Goal: Information Seeking & Learning: Learn about a topic

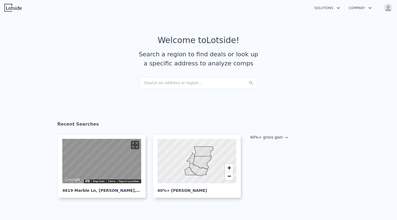
checkbox input "true"
click at [278, 136] on link "40%+ gross gain" at bounding box center [269, 137] width 38 height 4
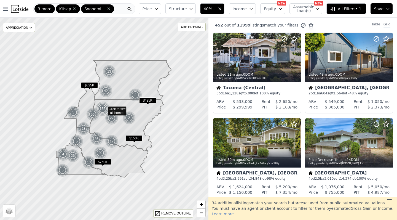
click at [187, 6] on span "Structure" at bounding box center [178, 9] width 18 height 6
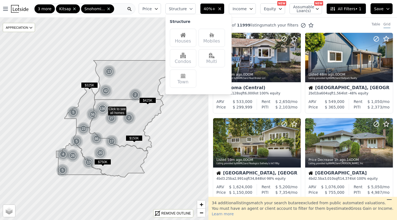
click at [184, 32] on div "Houses" at bounding box center [183, 38] width 26 height 18
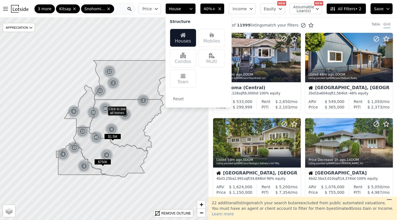
click at [390, 6] on button "Save" at bounding box center [382, 8] width 22 height 11
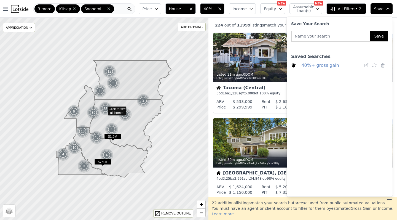
click at [332, 69] on ul "40%+ gross gain" at bounding box center [339, 125] width 97 height 131
click at [318, 66] on link "40%+ gross gain" at bounding box center [320, 65] width 38 height 8
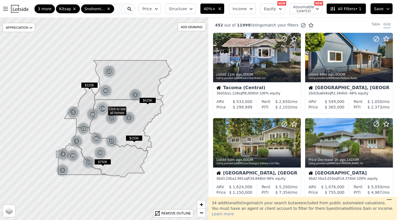
click at [187, 8] on span "Structure" at bounding box center [178, 9] width 18 height 6
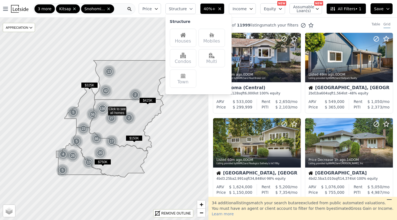
click at [179, 35] on div "Houses" at bounding box center [183, 38] width 26 height 18
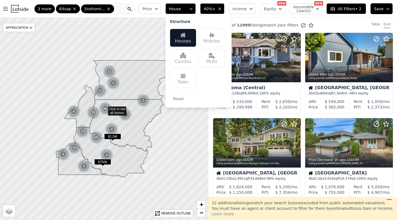
click at [193, 8] on icon "button" at bounding box center [191, 9] width 4 height 4
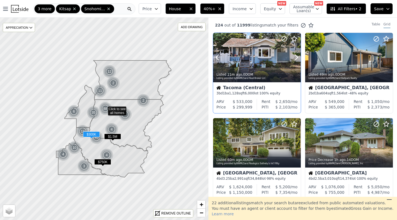
click at [267, 64] on div at bounding box center [282, 50] width 35 height 35
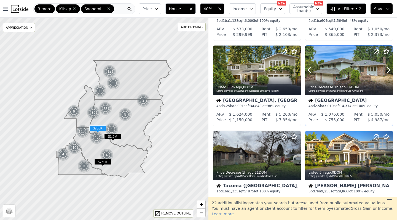
scroll to position [78, 0]
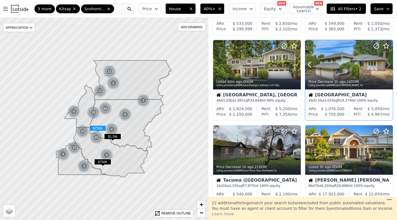
click at [392, 63] on icon at bounding box center [388, 64] width 9 height 9
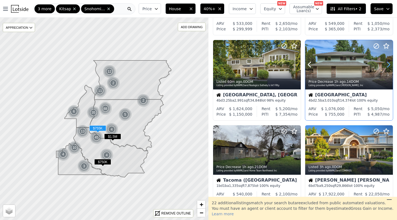
click at [392, 63] on icon at bounding box center [388, 64] width 9 height 9
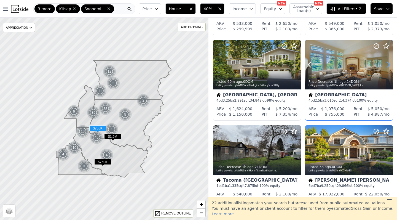
click at [392, 63] on icon at bounding box center [388, 64] width 9 height 9
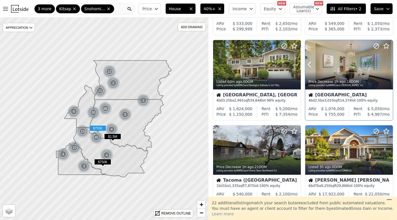
click at [392, 63] on icon at bounding box center [388, 64] width 9 height 9
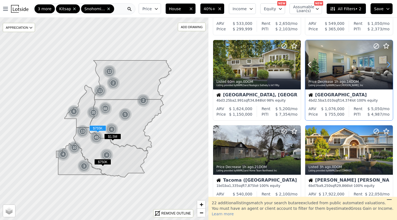
click at [392, 63] on icon at bounding box center [388, 64] width 9 height 9
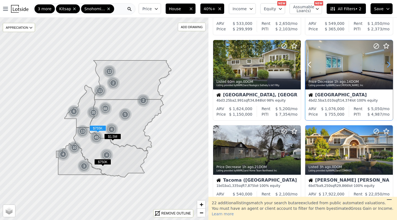
click at [392, 63] on icon at bounding box center [388, 64] width 9 height 9
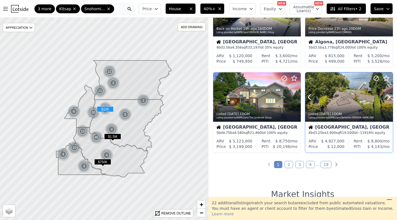
scroll to position [387, 0]
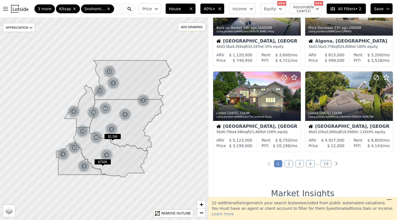
click at [289, 163] on link "2" at bounding box center [288, 163] width 9 height 7
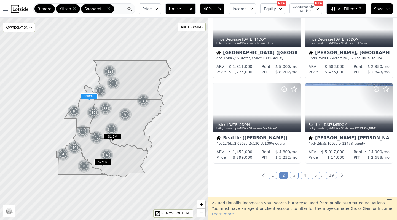
scroll to position [377, 0]
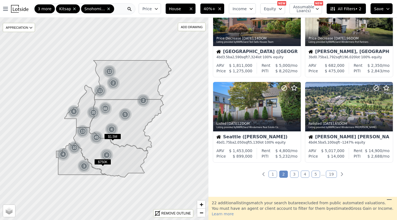
click at [272, 171] on div "224 out of 11999 listings match your filters Table Grid Listed [DATE] , 1 DOM L…" at bounding box center [302, 107] width 189 height 179
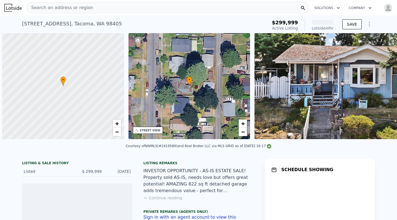
scroll to position [0, 2]
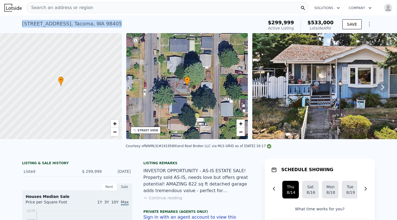
drag, startPoint x: 116, startPoint y: 23, endPoint x: 13, endPoint y: 22, distance: 102.8
click at [13, 22] on div "1239 S Verde St , Tacoma , WA 98405 Active at $299,999 (~ARV $533k ) $299,999 A…" at bounding box center [198, 24] width 397 height 18
copy div "1239 S Verde St , Tacoma , WA 98405 Active at $299,999 (~ARV $533k )"
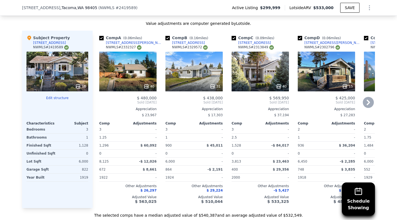
scroll to position [661, 0]
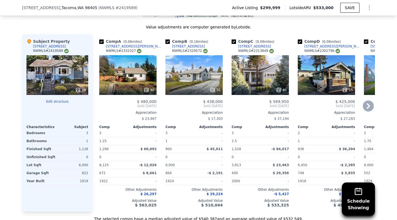
click at [129, 69] on div "40" at bounding box center [127, 75] width 57 height 40
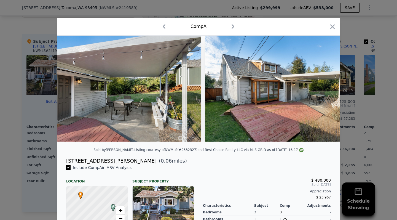
scroll to position [0, 4951]
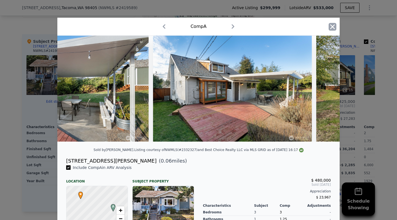
click at [334, 28] on icon "button" at bounding box center [332, 26] width 5 height 5
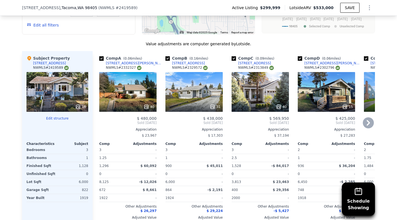
scroll to position [643, 0]
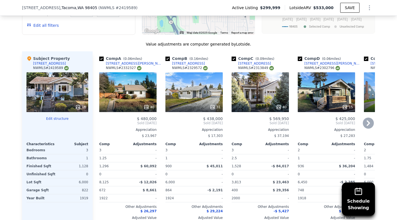
click at [205, 80] on div "31" at bounding box center [193, 92] width 57 height 40
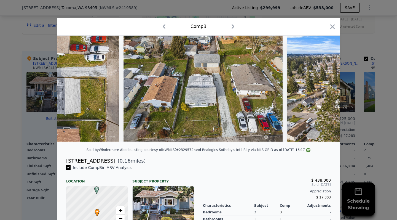
scroll to position [0, 4671]
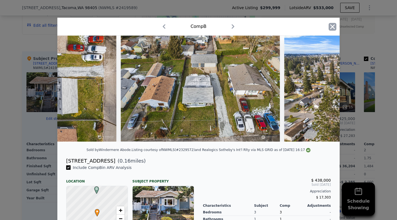
click at [330, 27] on icon "button" at bounding box center [333, 27] width 8 height 8
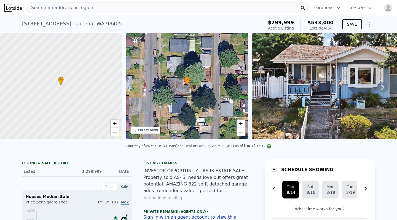
click at [152, 10] on div "Search an address or region" at bounding box center [167, 7] width 282 height 11
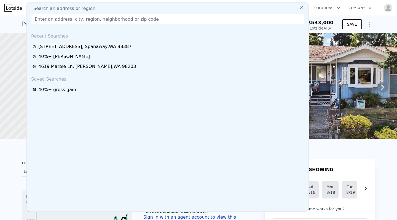
type input "1013 S 5TH AVE, Kelso, WA, 98626, United States"
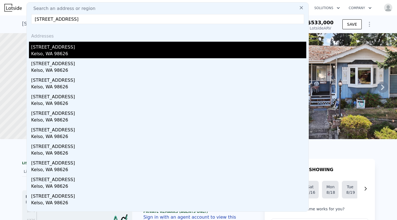
click at [100, 55] on div "Kelso, WA 98626" at bounding box center [168, 54] width 275 height 8
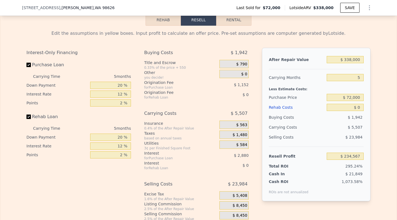
scroll to position [851, 0]
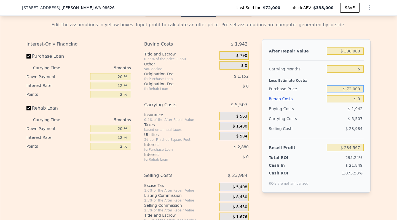
click at [347, 90] on input "$ 72,000" at bounding box center [345, 88] width 37 height 7
type input "$ 155,000"
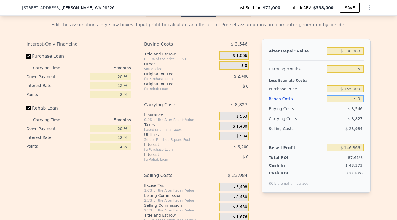
type input "$ 146,643"
click at [341, 101] on input "$ 0" at bounding box center [345, 98] width 37 height 7
type input "$ 08"
type input "$ 146,635"
type input "$ 0850"
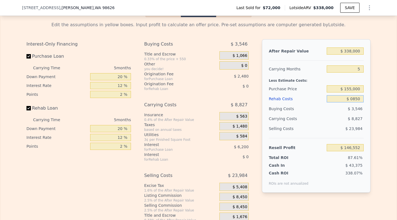
type input "$ 145,744"
type input "$ 08,500"
type input "$ 137,667"
type input "$ 085,000"
type input "$ 56,883"
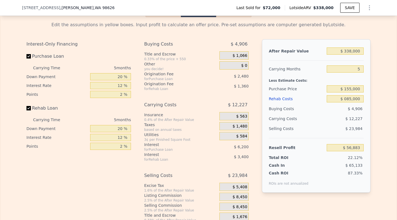
type input "$ 85,000"
click at [278, 111] on div "Buying Costs" at bounding box center [297, 109] width 56 height 10
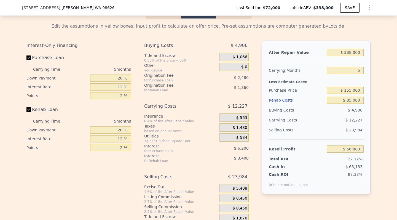
scroll to position [849, 0]
click at [351, 53] on input "$ 338,000" at bounding box center [345, 52] width 37 height 7
type input "$ 33,000"
type input "-$ 226,463"
type input "$ 32,000"
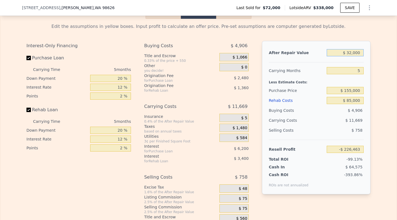
type input "-$ 227,392"
type input "$ 325,000"
type input "$ 44,806"
type input "$ 325,000"
click at [369, 72] on div "After Repair Value $ 325,000 Carrying Months 5 Less Estimate Costs: Purchase Pr…" at bounding box center [316, 117] width 109 height 153
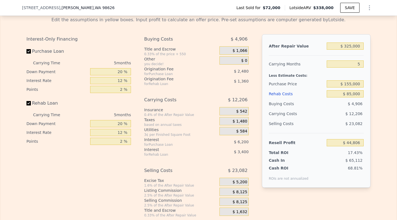
scroll to position [839, 0]
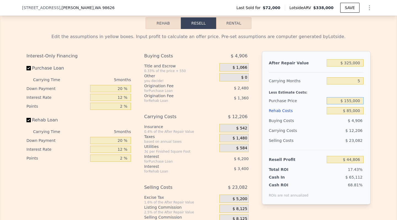
click at [351, 99] on input "$ 155,000" at bounding box center [345, 100] width 37 height 7
type input "$ 125,000"
type input "$ 76,586"
click at [374, 121] on div "Edit the assumptions in yellow boxes. Input profit to calculate an offer price.…" at bounding box center [198, 131] width 353 height 205
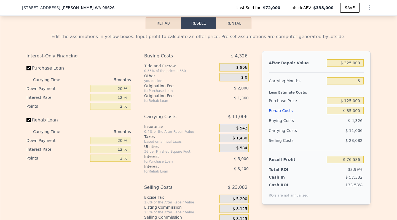
click at [378, 73] on div "Edit the assumptions in yellow boxes. Input profit to calculate an offer price.…" at bounding box center [198, 131] width 396 height 205
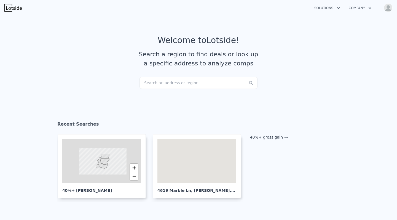
checkbox input "true"
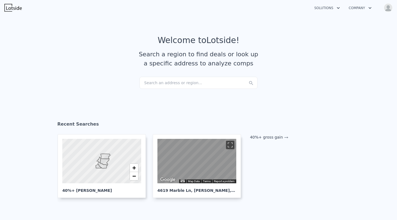
click at [178, 84] on div "Search an address or region..." at bounding box center [198, 83] width 118 height 12
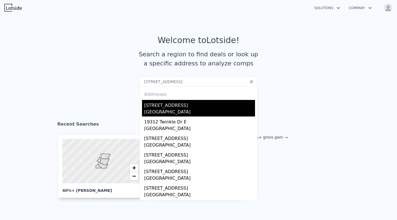
type input "19312 Crescent Dr E, Spanaway, WA 98387"
click at [165, 105] on div "19312 Crescent Dr E" at bounding box center [199, 104] width 111 height 9
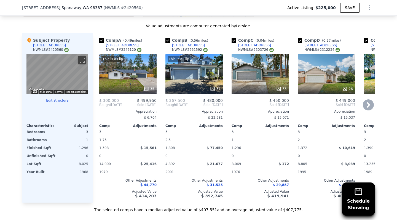
scroll to position [608, 0]
